Goal: Information Seeking & Learning: Learn about a topic

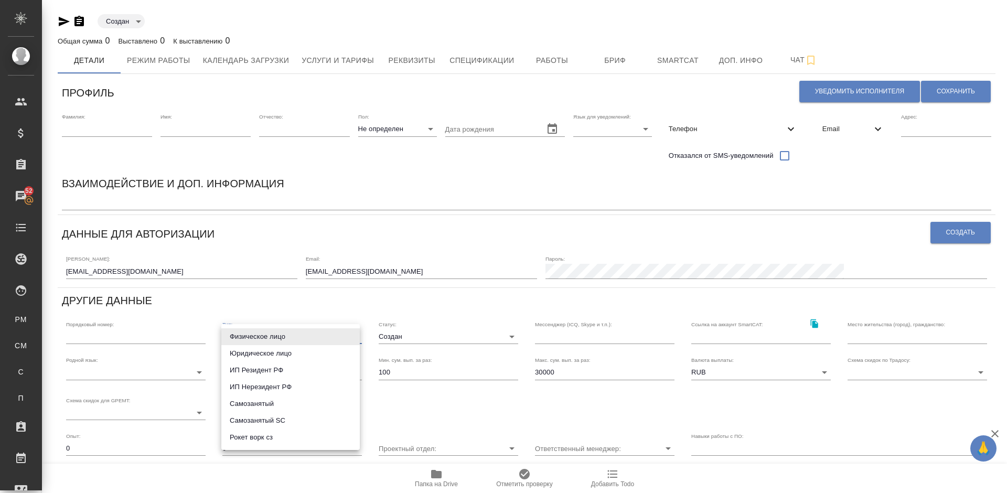
click at [22, 323] on div at bounding box center [503, 246] width 1007 height 493
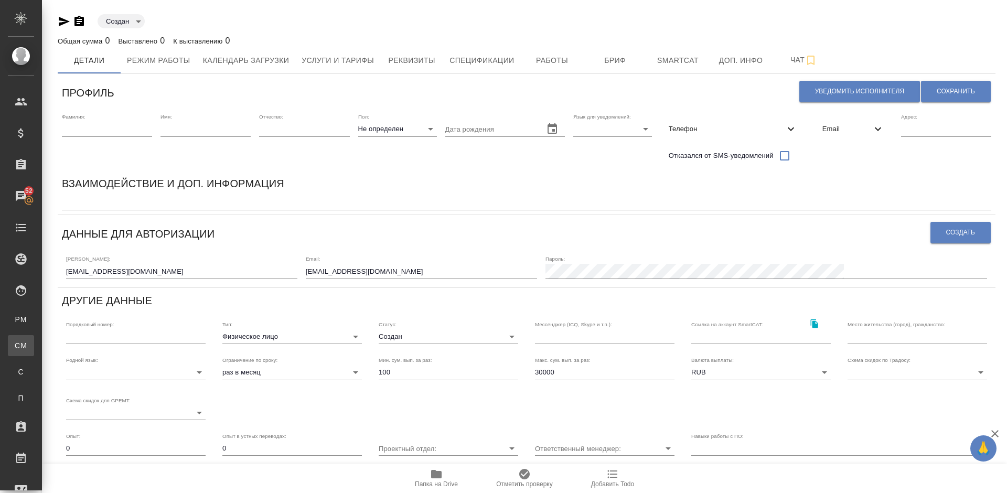
click at [27, 338] on link "CM Для CM/VM" at bounding box center [21, 345] width 26 height 21
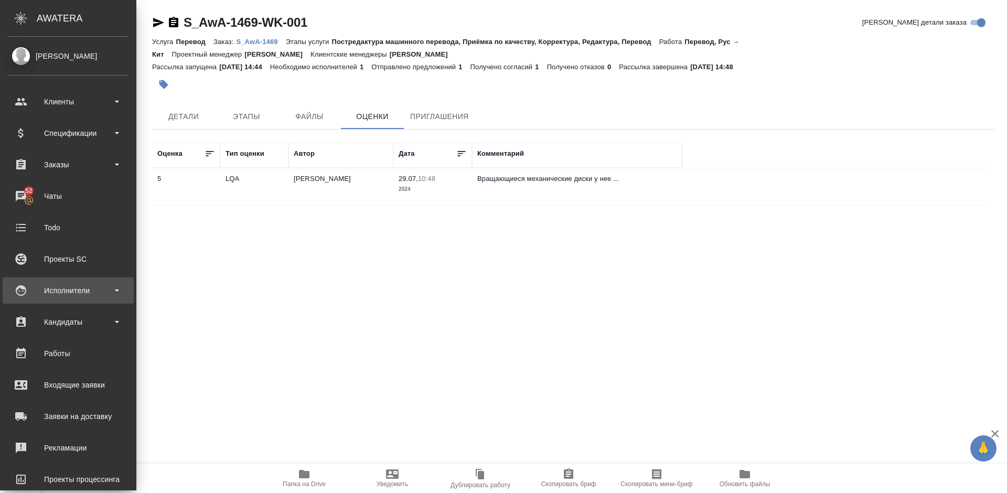
click at [95, 288] on div "Исполнители" at bounding box center [68, 291] width 121 height 16
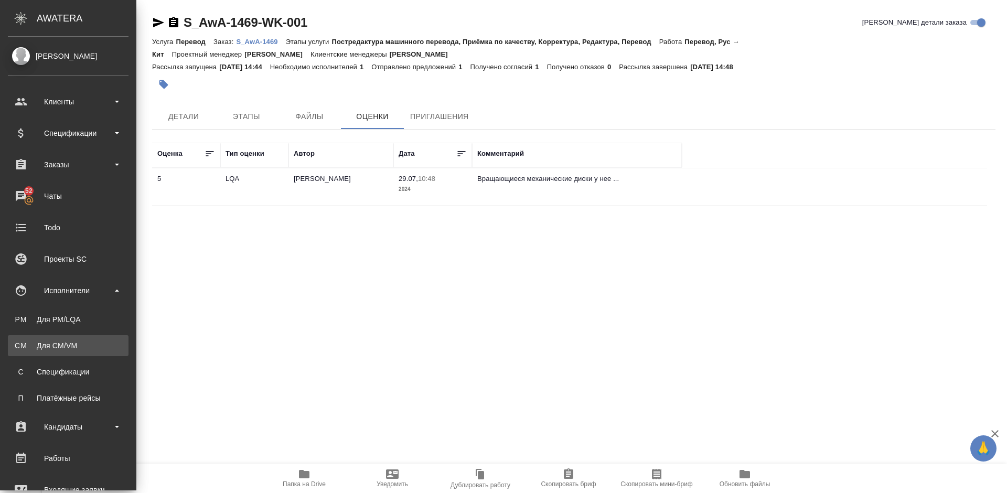
click at [95, 345] on div "Для CM/VM" at bounding box center [68, 345] width 110 height 10
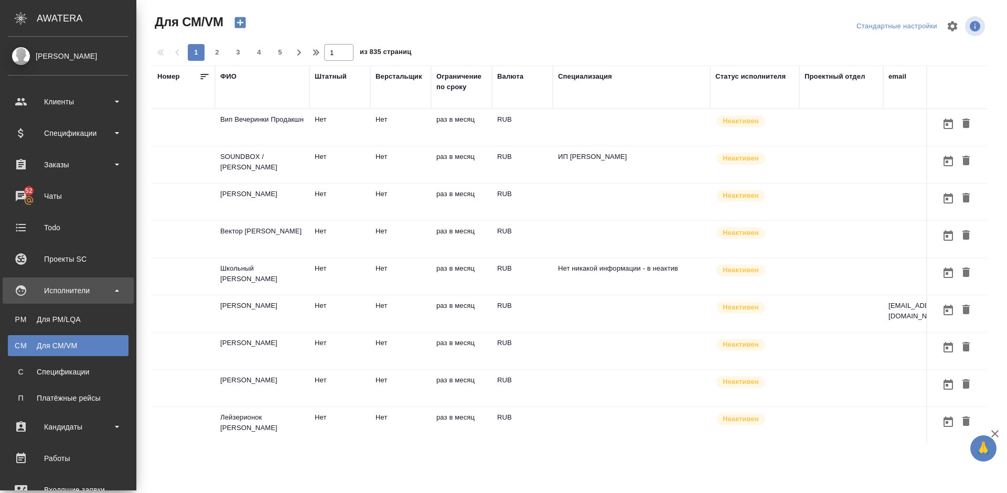
click at [67, 344] on div "Для CM/VM" at bounding box center [68, 345] width 110 height 10
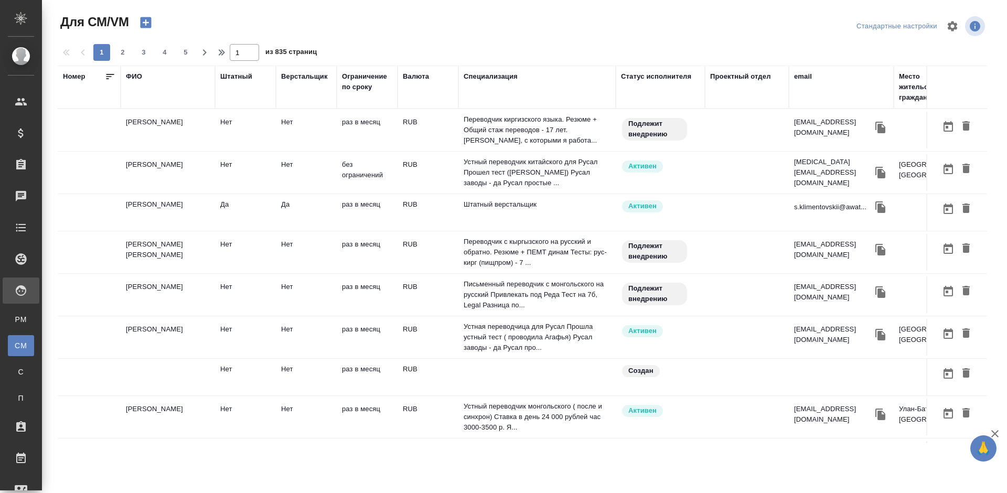
click at [199, 176] on td "Володько Никита Владимирович" at bounding box center [168, 172] width 94 height 37
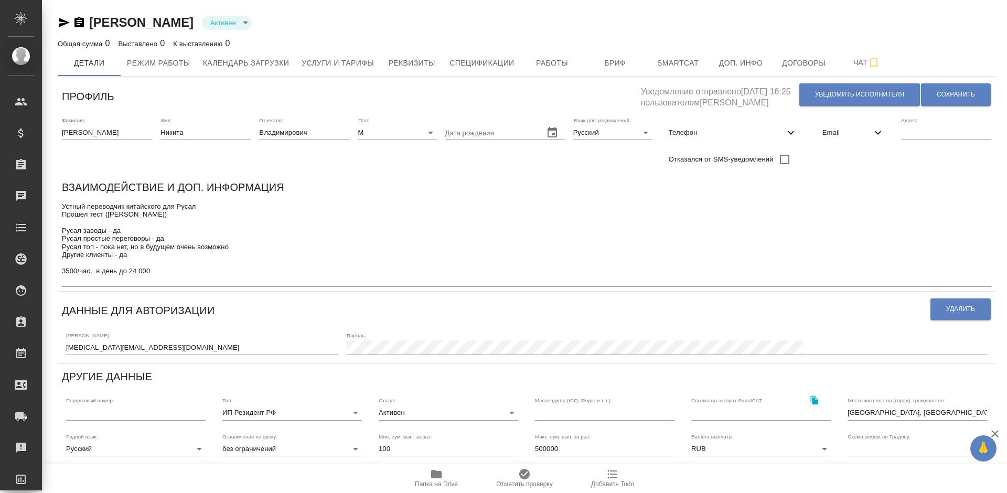
click at [440, 473] on icon "button" at bounding box center [436, 474] width 10 height 8
click at [744, 61] on span "Доп. инфо" at bounding box center [741, 63] width 50 height 13
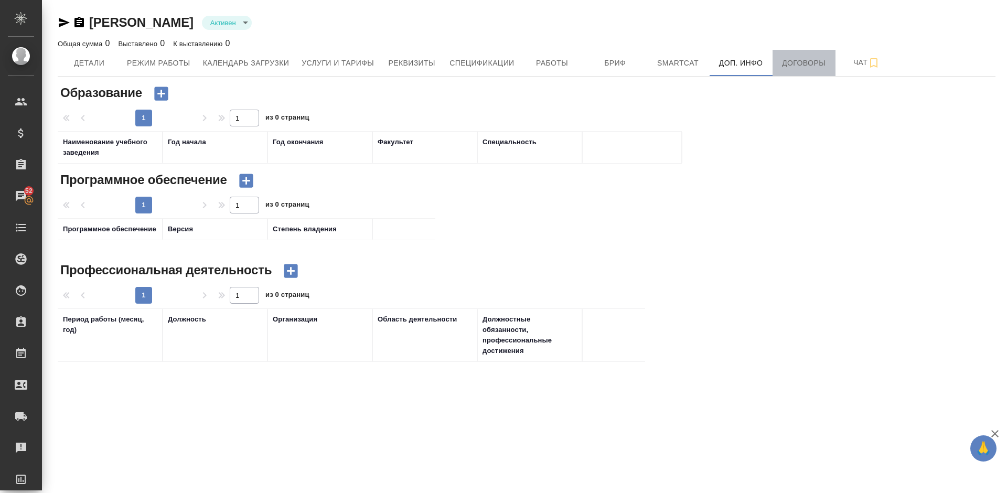
click at [802, 59] on span "Договоры" at bounding box center [804, 63] width 50 height 13
